Goal: Task Accomplishment & Management: Manage account settings

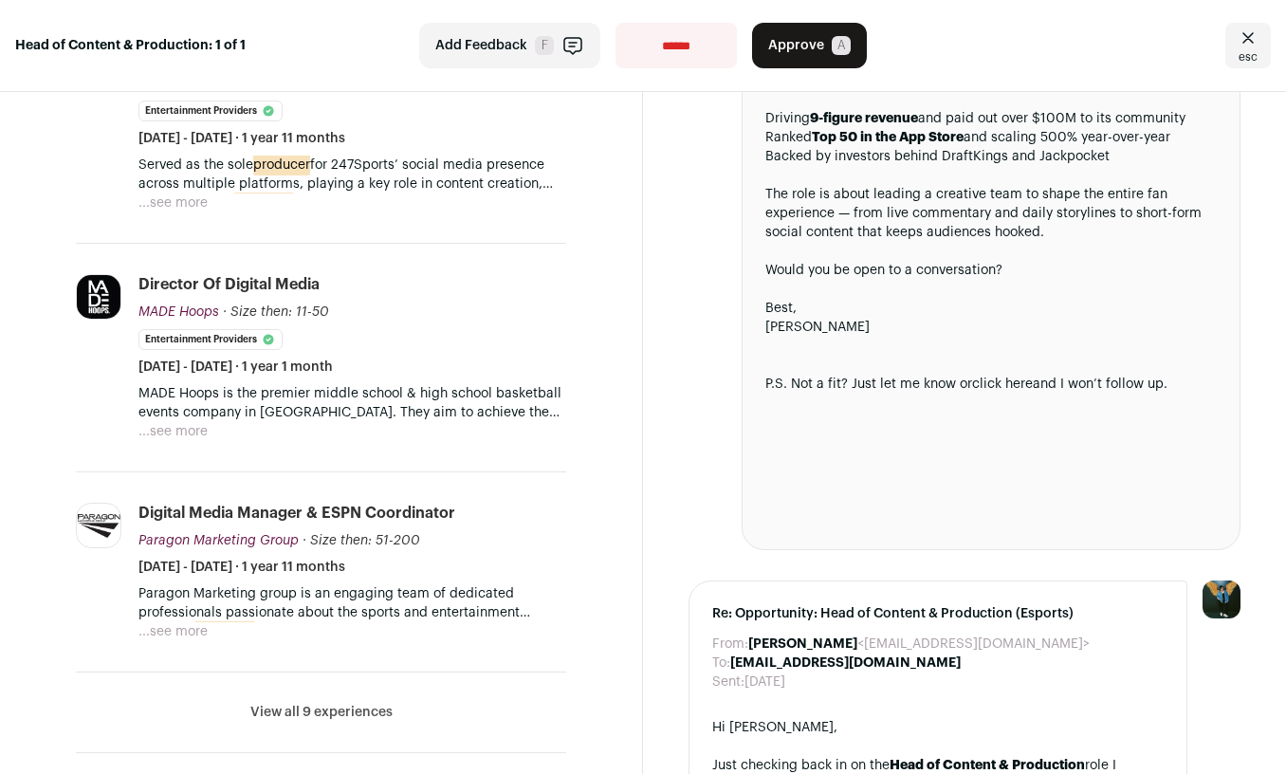
scroll to position [629, 0]
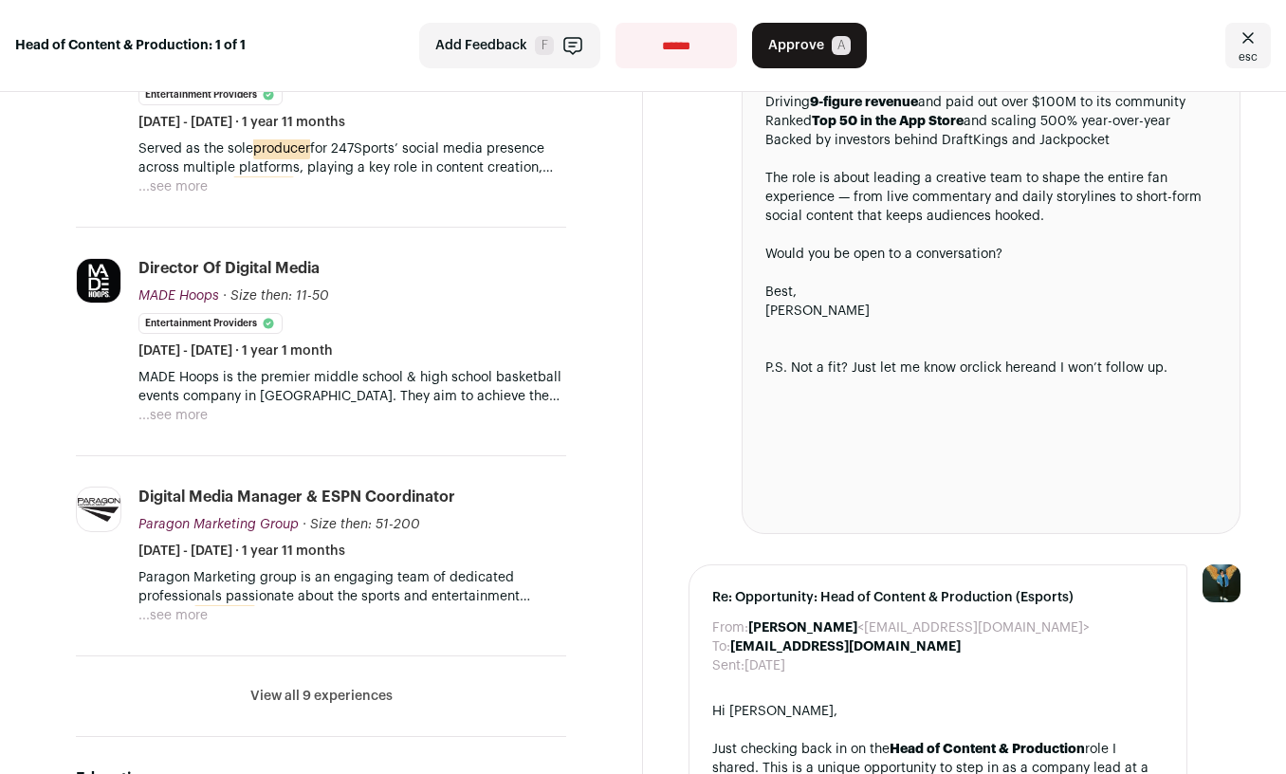
click at [317, 697] on button "View all 9 experiences" at bounding box center [321, 695] width 142 height 19
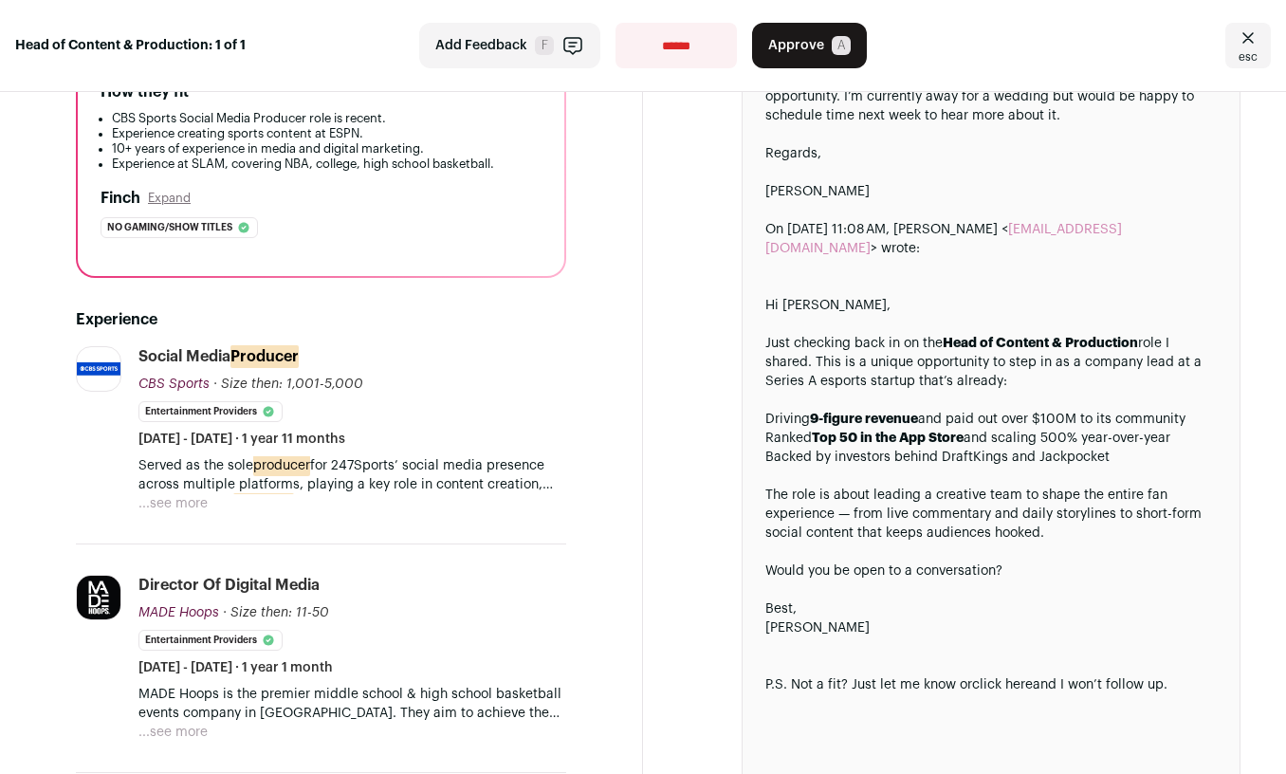
scroll to position [316, 0]
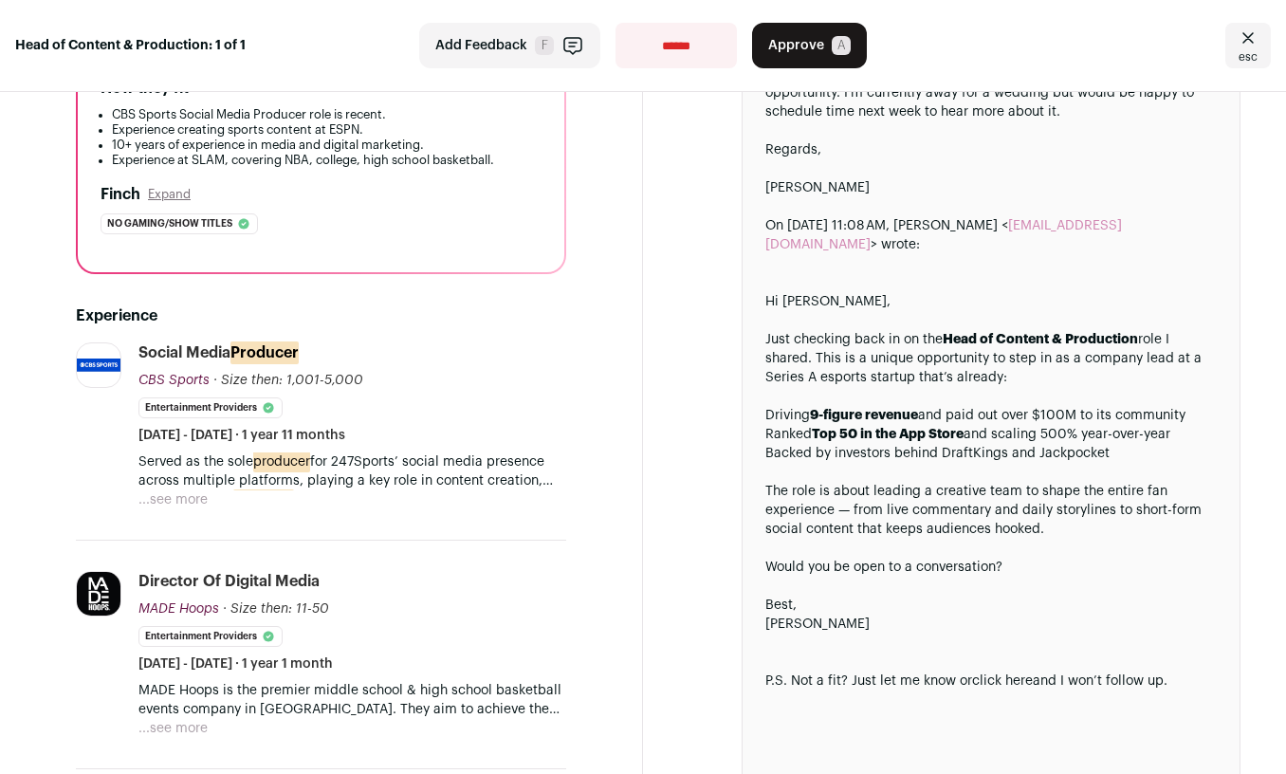
click at [356, 457] on p "Served as the sole producer for 247Sports’ social media presence across multipl…" at bounding box center [352, 471] width 428 height 38
copy p "247Sports"
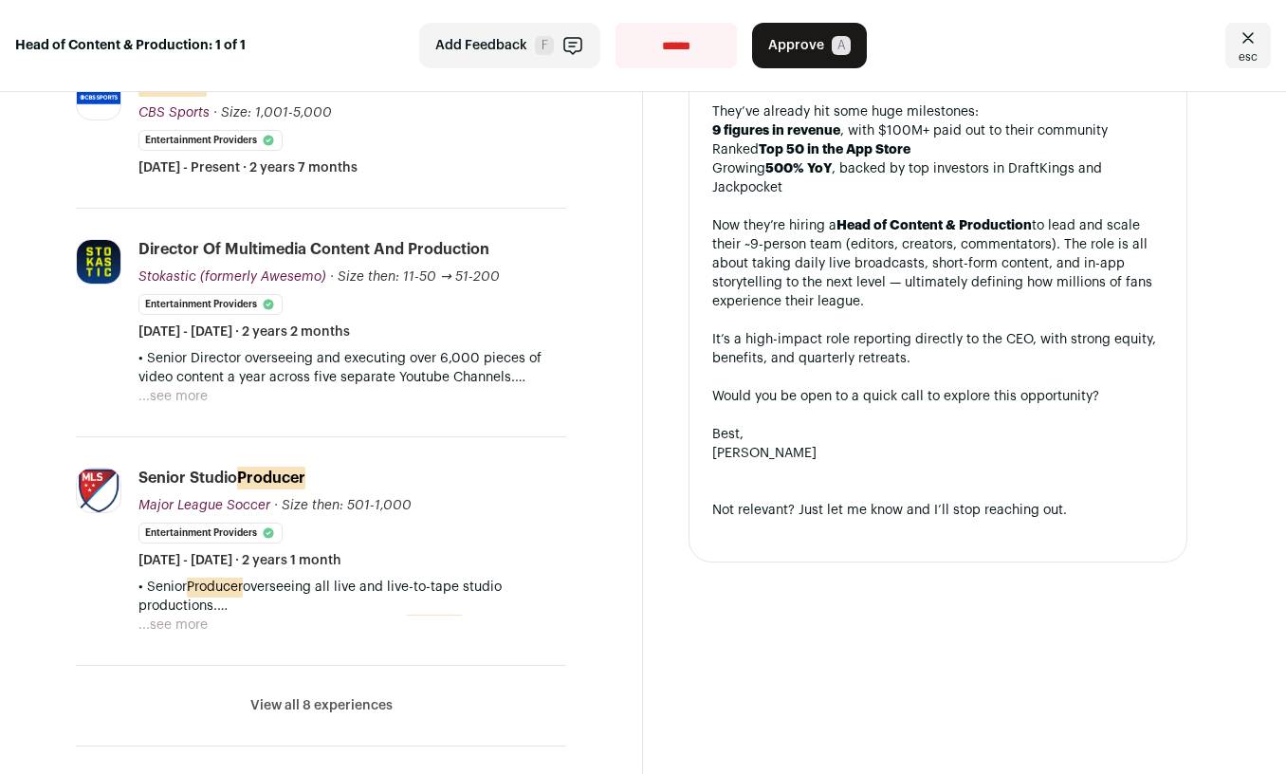
scroll to position [601, 0]
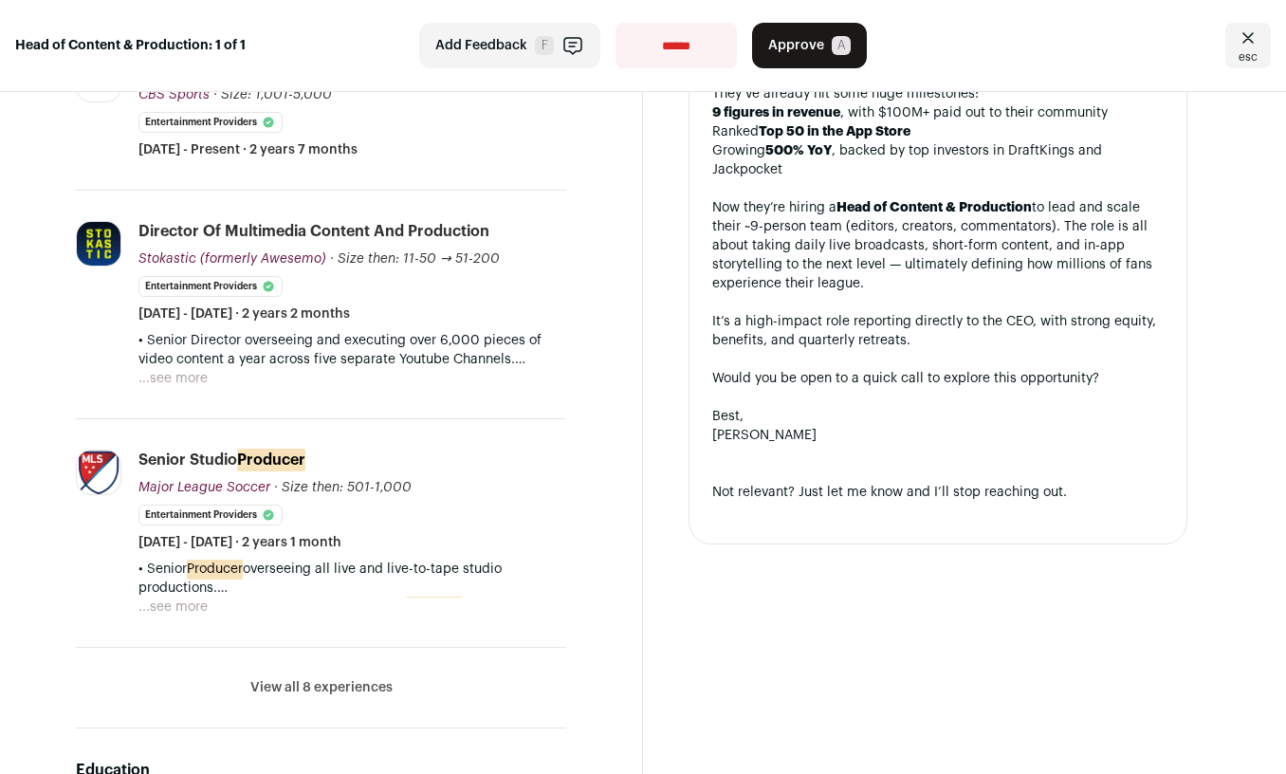
click at [342, 682] on button "View all 8 experiences" at bounding box center [321, 687] width 142 height 19
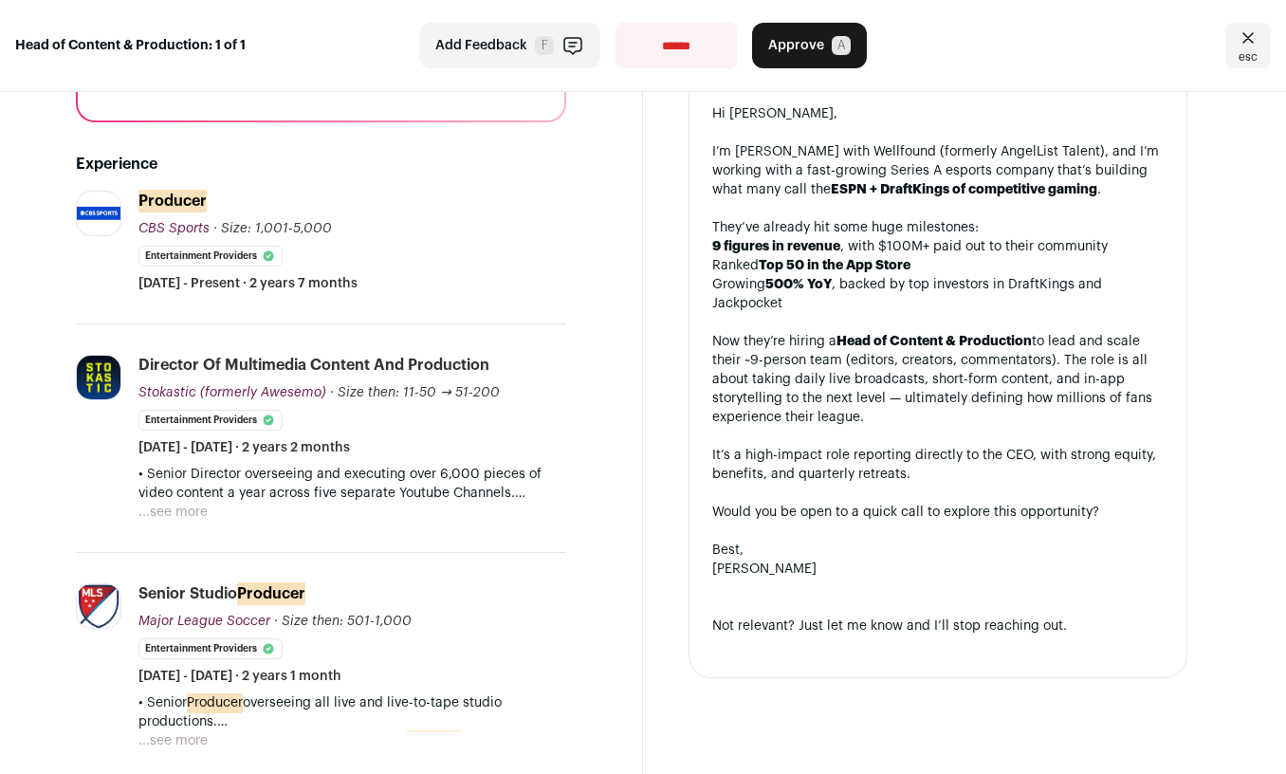
scroll to position [433, 0]
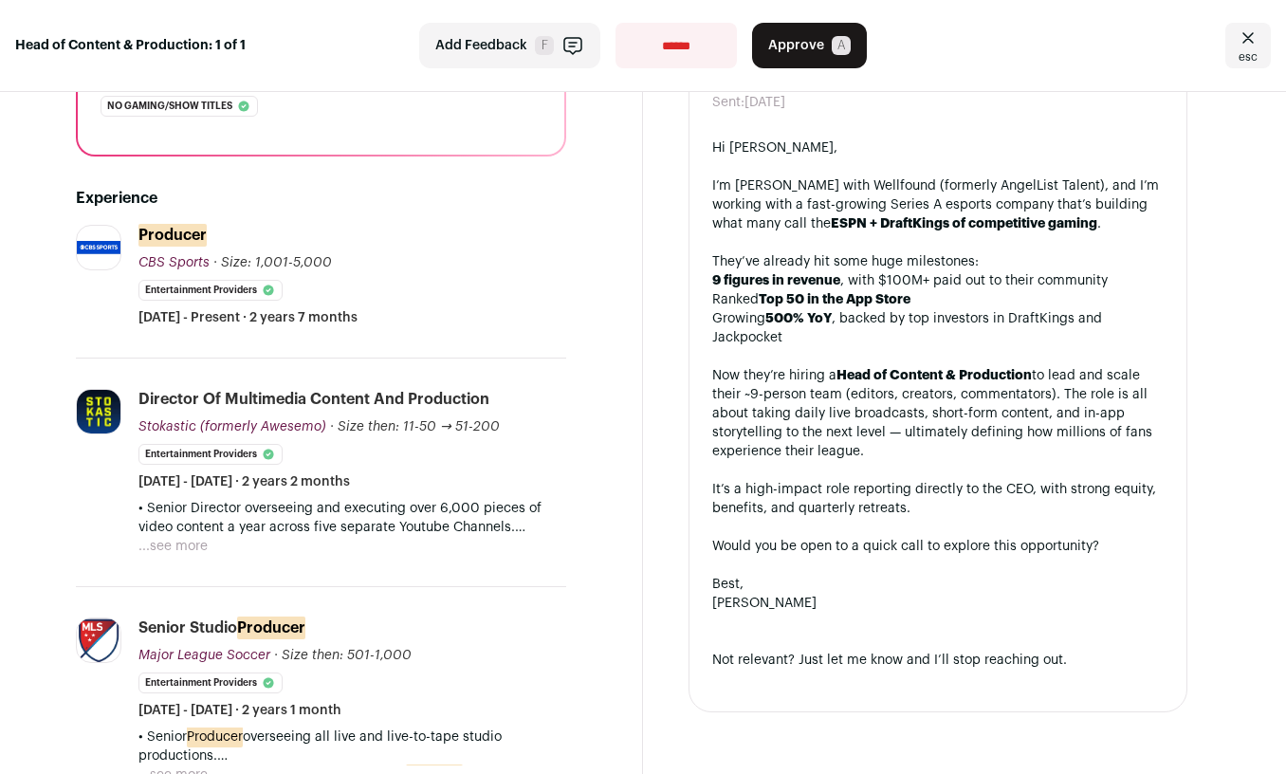
click at [848, 30] on button "Approve A" at bounding box center [809, 46] width 115 height 46
